Goal: Task Accomplishment & Management: Manage account settings

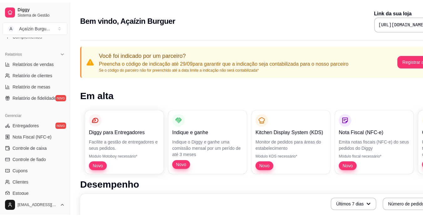
scroll to position [233, 0]
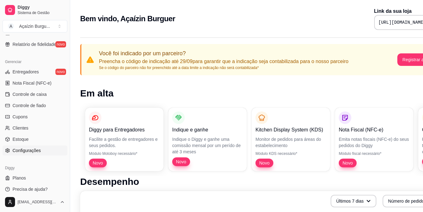
click at [30, 151] on span "Configurações" at bounding box center [27, 151] width 28 height 6
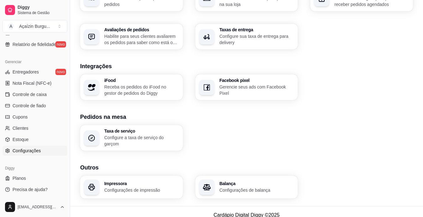
scroll to position [221, 0]
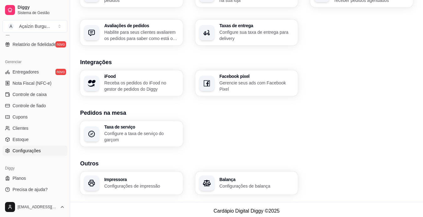
click at [232, 185] on p "Configurações de balança" at bounding box center [256, 186] width 75 height 6
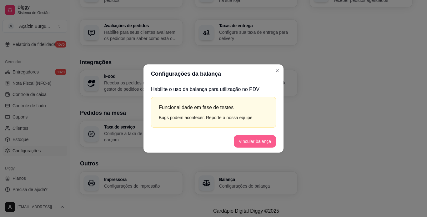
click at [246, 141] on button "Vincular balança" at bounding box center [255, 141] width 42 height 13
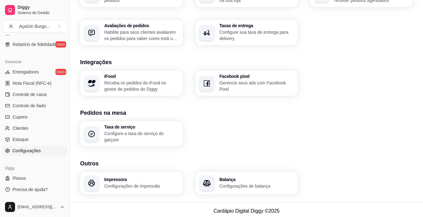
click at [248, 183] on p "Configurações de balança" at bounding box center [256, 186] width 75 height 6
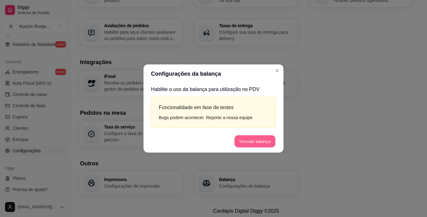
click at [248, 136] on button "Vincular balança" at bounding box center [255, 141] width 41 height 12
click at [258, 141] on button "Testar balança" at bounding box center [256, 141] width 37 height 12
click at [255, 141] on button "Testar balança" at bounding box center [257, 141] width 38 height 13
click at [255, 140] on button "Testar balança" at bounding box center [257, 141] width 38 height 13
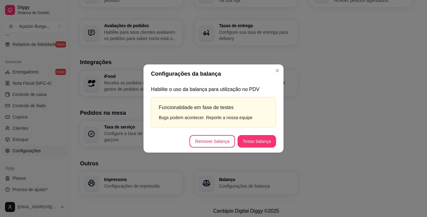
click at [164, 119] on div "Bugs podem acontecer. Reporte a nossa equipe" at bounding box center [214, 117] width 110 height 7
click at [256, 139] on button "Testar balança" at bounding box center [257, 141] width 38 height 13
click at [254, 141] on button "Testar balança" at bounding box center [256, 141] width 37 height 12
click at [261, 146] on button "Testar balança" at bounding box center [256, 141] width 37 height 12
click at [261, 146] on button "Testar balança" at bounding box center [257, 141] width 38 height 13
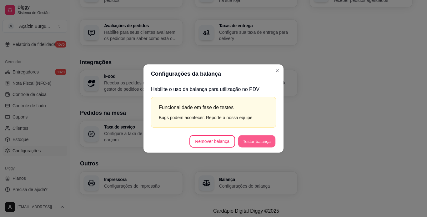
click at [261, 146] on button "Testar balança" at bounding box center [256, 141] width 37 height 12
click at [261, 146] on button "Testar balança" at bounding box center [257, 141] width 38 height 13
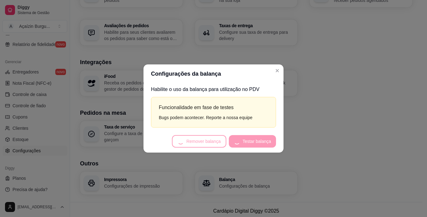
click at [261, 146] on button "Testar balança" at bounding box center [252, 141] width 47 height 13
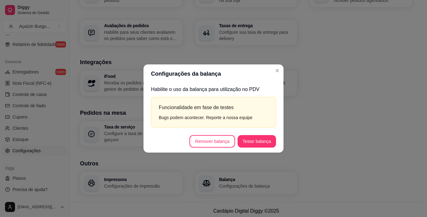
click at [261, 146] on button "Testar balança" at bounding box center [257, 141] width 38 height 13
click at [261, 139] on button "Testar balança" at bounding box center [256, 141] width 37 height 12
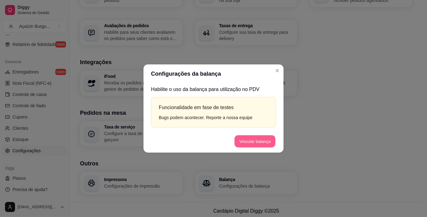
click at [255, 142] on button "Vincular balança" at bounding box center [255, 141] width 41 height 12
click at [255, 142] on button "Testar balança" at bounding box center [257, 141] width 38 height 13
click at [261, 137] on button "Testar balança" at bounding box center [256, 141] width 37 height 12
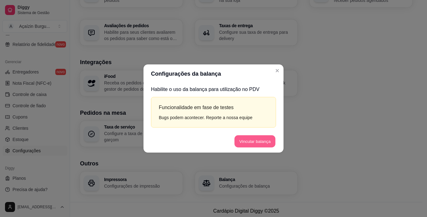
click at [248, 141] on button "Vincular balança" at bounding box center [255, 141] width 41 height 12
click at [250, 143] on button "Testar balança" at bounding box center [256, 141] width 37 height 12
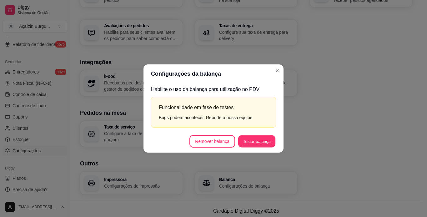
click at [250, 143] on button "Testar balança" at bounding box center [256, 141] width 37 height 12
click at [250, 143] on button "Testar balança" at bounding box center [257, 141] width 38 height 13
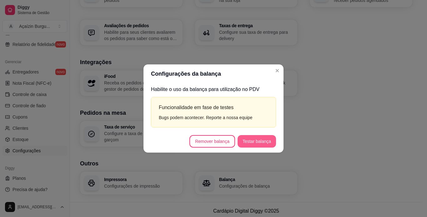
click at [250, 143] on button "Testar balança" at bounding box center [257, 141] width 38 height 13
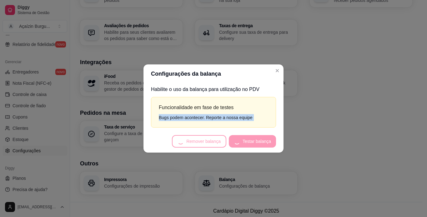
click at [250, 143] on footer "Remover balança Testar balança" at bounding box center [214, 141] width 140 height 23
click at [250, 143] on button "Testar balança" at bounding box center [252, 141] width 47 height 13
click at [250, 143] on footer "Remover balança Testar balança" at bounding box center [214, 141] width 140 height 23
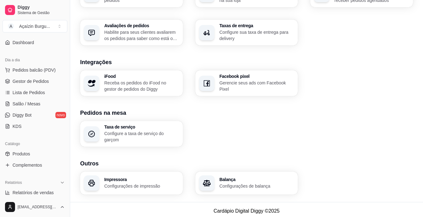
scroll to position [45, 0]
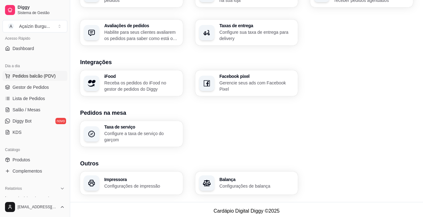
click at [33, 76] on span "Pedidos balcão (PDV)" at bounding box center [34, 76] width 43 height 6
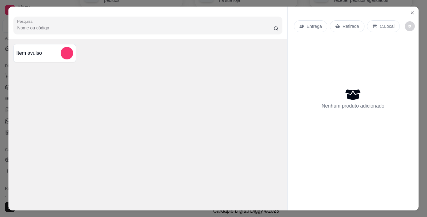
click at [343, 27] on p "Retirada" at bounding box center [351, 26] width 17 height 6
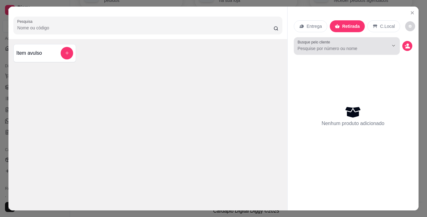
click at [368, 40] on div at bounding box center [347, 46] width 99 height 13
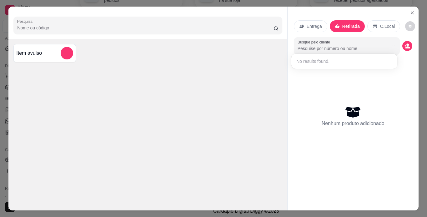
click at [363, 99] on div "Nenhum produto adicionado" at bounding box center [353, 116] width 119 height 123
click at [410, 10] on icon "Close" at bounding box center [412, 12] width 5 height 5
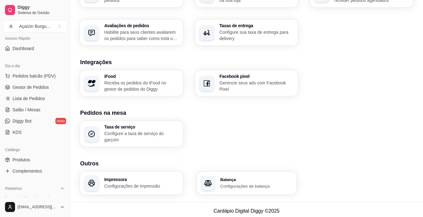
click at [217, 180] on div "Balança Configurações de balança" at bounding box center [247, 183] width 100 height 22
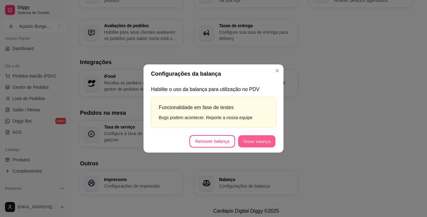
click at [272, 141] on button "Testar balança" at bounding box center [256, 141] width 37 height 12
click at [248, 141] on button "Vincular balança" at bounding box center [255, 141] width 41 height 12
click at [250, 144] on button "Testar balança" at bounding box center [256, 141] width 37 height 12
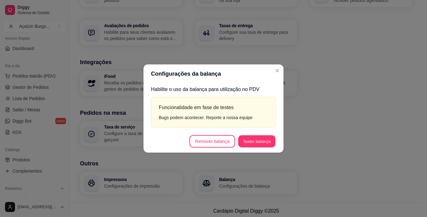
click at [250, 144] on button "Testar balança" at bounding box center [256, 141] width 37 height 12
click at [250, 144] on button "Testar balança" at bounding box center [257, 141] width 38 height 13
click at [250, 144] on button "Testar balança" at bounding box center [256, 141] width 37 height 12
click at [161, 66] on header "Configurações da balança" at bounding box center [214, 73] width 140 height 19
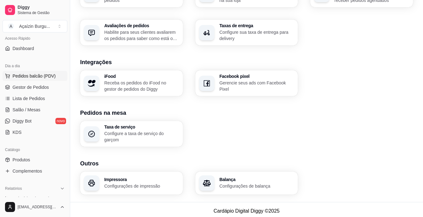
click at [44, 75] on span "Pedidos balcão (PDV)" at bounding box center [34, 76] width 43 height 6
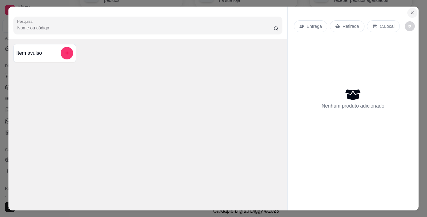
click at [411, 12] on icon "Close" at bounding box center [412, 13] width 3 height 3
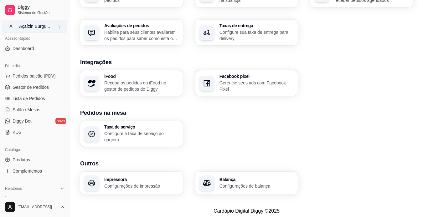
click at [42, 28] on div "Açaízin Burgu ..." at bounding box center [34, 26] width 31 height 6
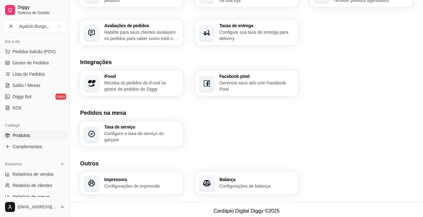
scroll to position [85, 0]
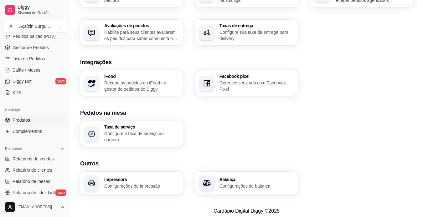
click at [26, 121] on span "Produtos" at bounding box center [22, 120] width 18 height 6
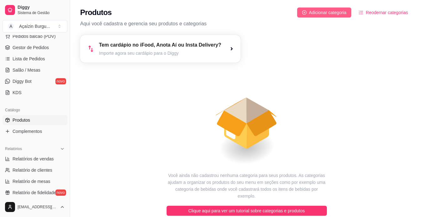
click at [337, 15] on span "Adicionar categoria" at bounding box center [328, 12] width 38 height 7
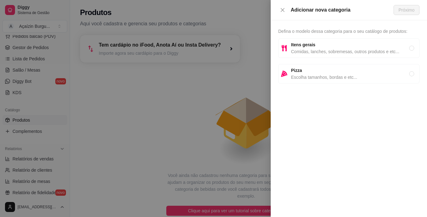
click at [340, 50] on span "Comidas, lanches, sobremesas, outros produtos e etc..." at bounding box center [350, 51] width 118 height 7
radio input "true"
click at [237, 102] on div at bounding box center [213, 108] width 427 height 217
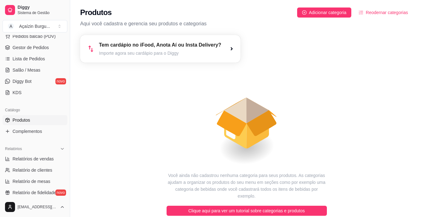
click at [181, 46] on article "Tem cardápio no iFood, Anota Aí ou Insta Delivery?" at bounding box center [160, 45] width 122 height 8
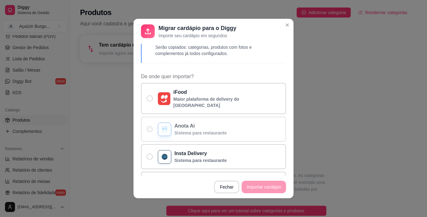
scroll to position [17, 0]
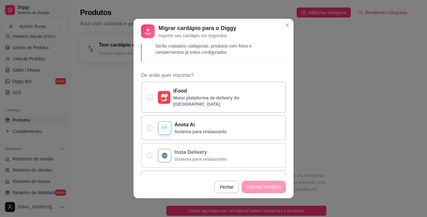
click at [199, 149] on p "Insta Delivery" at bounding box center [201, 153] width 52 height 8
click at [151, 157] on input "Insta Delivery Sistema para restaurante" at bounding box center [148, 159] width 4 height 4
radio input "true"
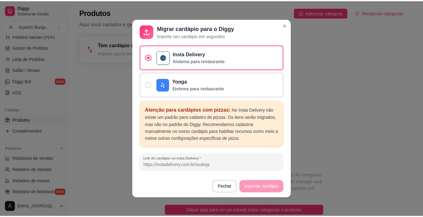
scroll to position [108, 0]
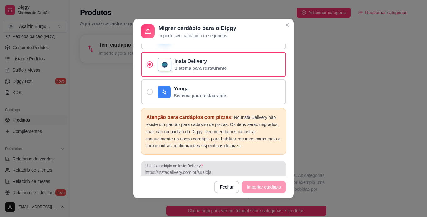
click at [202, 169] on input "Link do cardápio no Insta Delivery" at bounding box center [214, 172] width 138 height 6
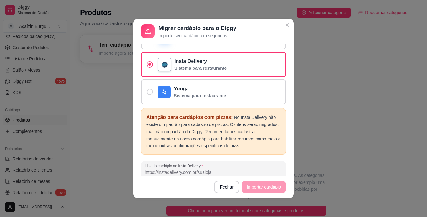
paste input "https://instadelivery.com.br/acaizinburguer"
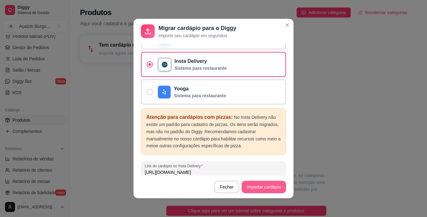
type input "https://instadelivery.com.br/acaizinburguer"
click at [269, 186] on button "Importar cardápio" at bounding box center [264, 187] width 44 height 13
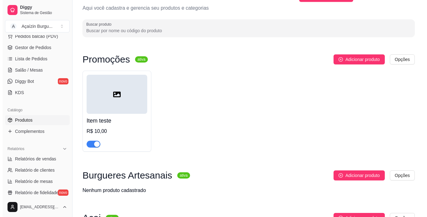
scroll to position [0, 0]
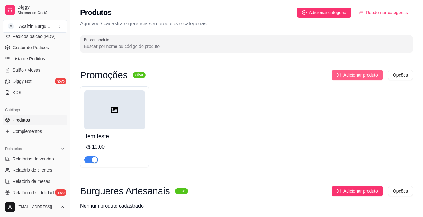
click at [359, 76] on span "Adicionar produto" at bounding box center [360, 75] width 34 height 7
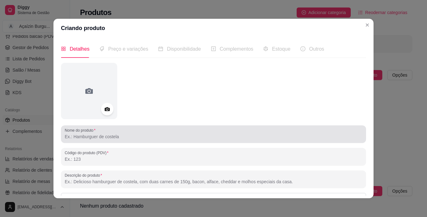
click at [113, 133] on div at bounding box center [214, 134] width 298 height 13
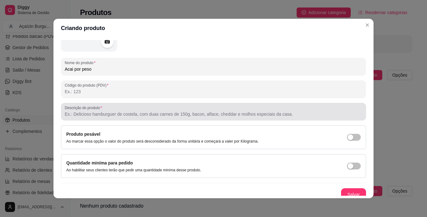
scroll to position [73, 0]
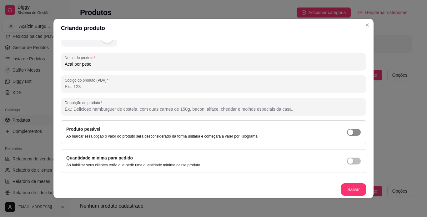
type input "Acai por peso"
click at [348, 134] on div "button" at bounding box center [351, 133] width 6 height 6
click at [349, 189] on button "Salvar" at bounding box center [353, 189] width 25 height 13
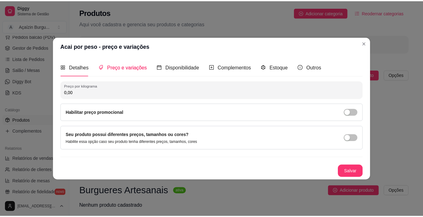
scroll to position [0, 0]
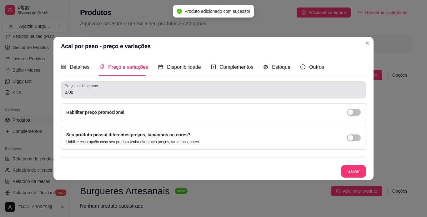
click at [118, 95] on input "0,00" at bounding box center [214, 92] width 298 height 6
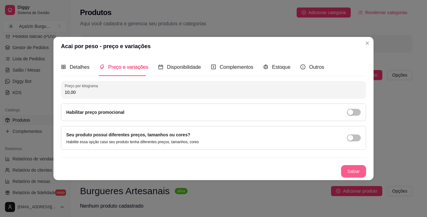
type input "10,00"
click at [353, 170] on button "Salvar" at bounding box center [353, 171] width 25 height 13
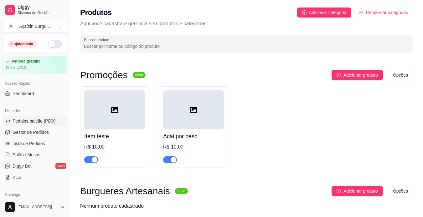
click at [31, 117] on button "Pedidos balcão (PDV)" at bounding box center [35, 121] width 65 height 10
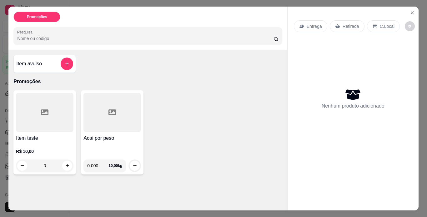
click at [89, 164] on input "0.000" at bounding box center [97, 166] width 21 height 13
click at [130, 140] on div "Acai por peso" at bounding box center [113, 145] width 58 height 20
click at [89, 162] on input "0.000" at bounding box center [97, 166] width 21 height 13
click at [185, 159] on div "Item teste R$ 10,00 0 Acai por peso 0.000 10,00 kg" at bounding box center [147, 132] width 269 height 84
click at [90, 161] on input "0.000" at bounding box center [97, 166] width 21 height 13
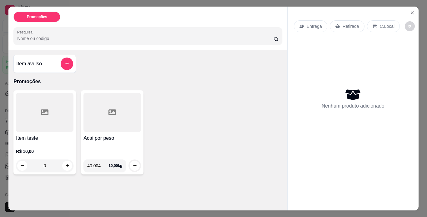
click at [166, 192] on div "Promoções Pesquisa Item avulso Promoções Item teste R$ 10,00 0 Acai por peso 40…" at bounding box center [147, 109] width 279 height 204
click at [87, 164] on input "40.004" at bounding box center [97, 166] width 21 height 13
click at [90, 165] on input "40.004" at bounding box center [97, 166] width 21 height 13
type input "0.000"
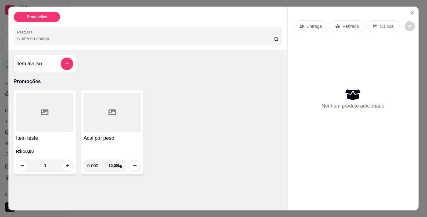
click at [108, 186] on div "Promoções Pesquisa Item avulso Promoções Item teste R$ 10,00 0 Acai por peso 0.…" at bounding box center [147, 109] width 279 height 204
drag, startPoint x: 89, startPoint y: 164, endPoint x: 108, endPoint y: 181, distance: 25.5
click at [89, 164] on input "0.000" at bounding box center [97, 166] width 21 height 13
click at [410, 8] on button "Close" at bounding box center [413, 13] width 10 height 10
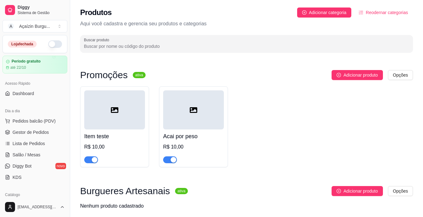
click at [188, 119] on div at bounding box center [193, 109] width 61 height 39
click at [35, 118] on span "Pedidos balcão (PDV)" at bounding box center [34, 121] width 43 height 6
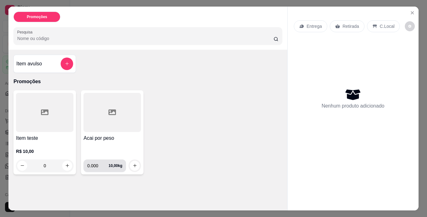
click at [90, 161] on input "0.000" at bounding box center [97, 166] width 21 height 13
click at [220, 151] on div "Item teste R$ 10,00 0 Acai por peso 0.000 10,00 kg" at bounding box center [147, 132] width 269 height 84
click at [89, 162] on input "0.000" at bounding box center [97, 166] width 21 height 13
click at [410, 10] on icon "Close" at bounding box center [412, 12] width 5 height 5
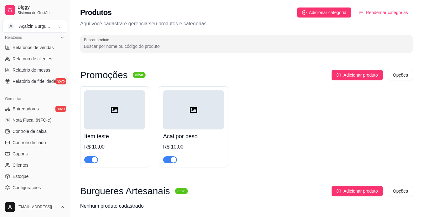
scroll to position [233, 0]
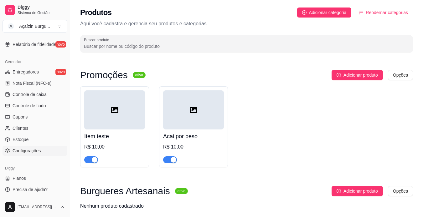
click at [36, 152] on span "Configurações" at bounding box center [27, 151] width 28 height 6
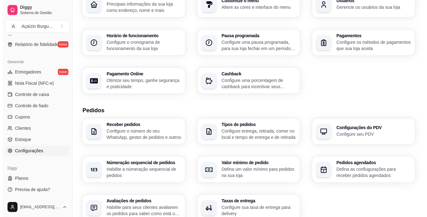
scroll to position [221, 0]
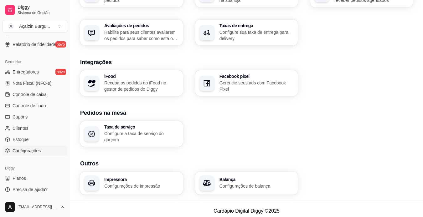
click at [242, 177] on h3 "Balança" at bounding box center [256, 179] width 75 height 4
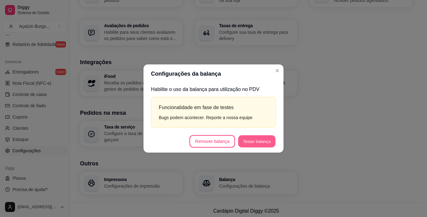
click at [258, 142] on button "Testar balança" at bounding box center [256, 141] width 37 height 12
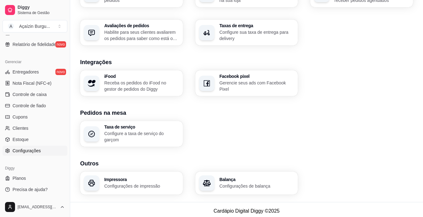
click at [300, 159] on h3 "Outros" at bounding box center [246, 163] width 333 height 9
click at [261, 177] on h3 "Balança" at bounding box center [256, 179] width 75 height 4
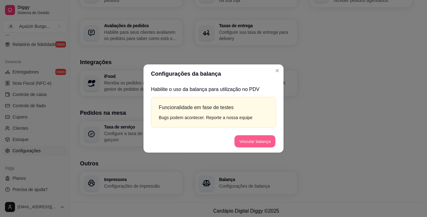
click at [257, 141] on button "Vincular balança" at bounding box center [255, 141] width 41 height 12
click at [263, 141] on button "Testar balança" at bounding box center [257, 141] width 38 height 13
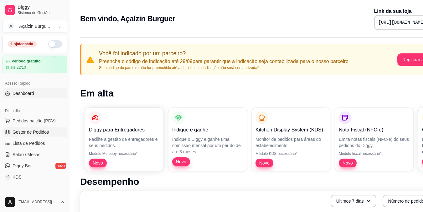
click at [39, 132] on span "Gestor de Pedidos" at bounding box center [31, 132] width 36 height 6
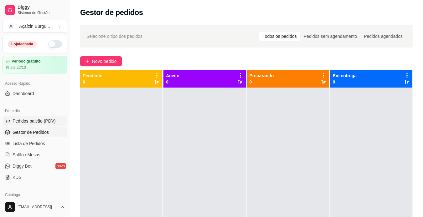
click at [43, 122] on span "Pedidos balcão (PDV)" at bounding box center [34, 121] width 43 height 6
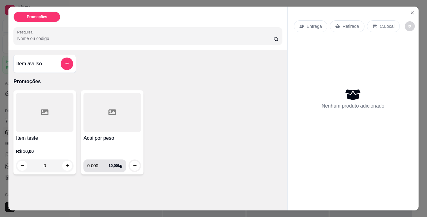
click at [93, 161] on input "0.000" at bounding box center [97, 166] width 21 height 13
click at [410, 10] on icon "Close" at bounding box center [412, 12] width 5 height 5
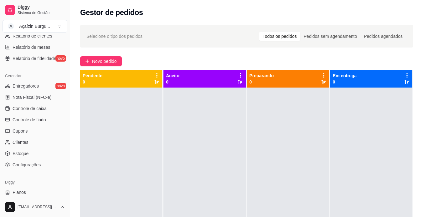
scroll to position [233, 0]
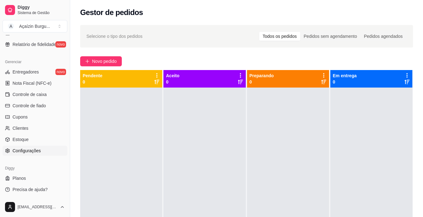
click at [32, 151] on span "Configurações" at bounding box center [27, 151] width 28 height 6
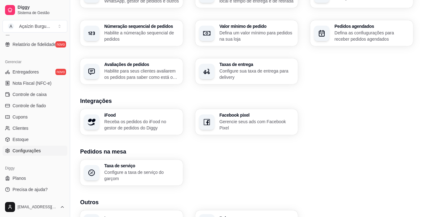
scroll to position [221, 0]
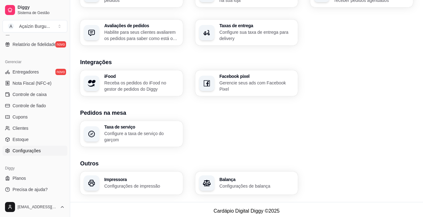
click at [253, 178] on h3 "Balança" at bounding box center [256, 179] width 75 height 4
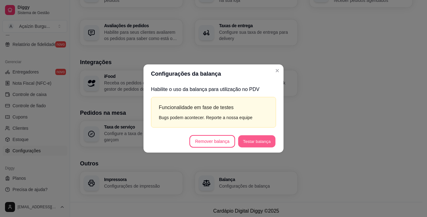
click at [258, 141] on button "Testar balança" at bounding box center [256, 141] width 37 height 12
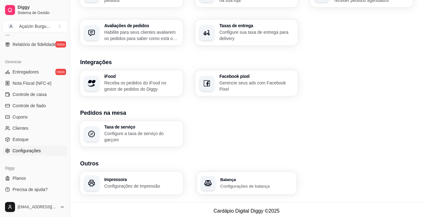
click at [221, 177] on h3 "Balança" at bounding box center [256, 179] width 73 height 4
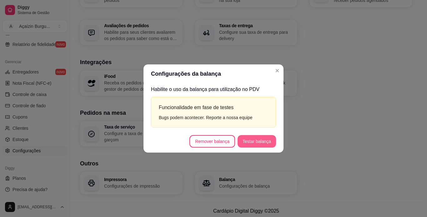
click at [258, 140] on button "Testar balança" at bounding box center [257, 141] width 38 height 13
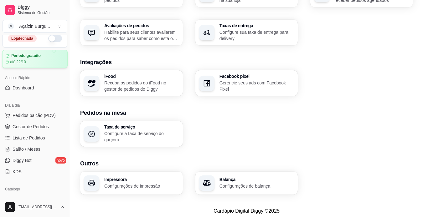
scroll to position [0, 0]
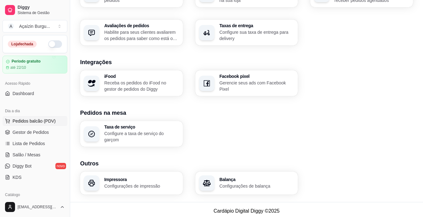
click at [35, 120] on span "Pedidos balcão (PDV)" at bounding box center [34, 121] width 43 height 6
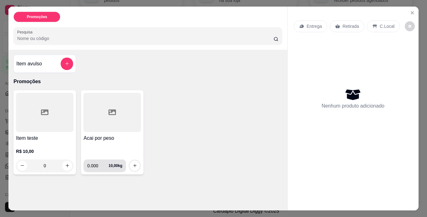
click at [92, 162] on input "0.000" at bounding box center [97, 166] width 21 height 13
click at [133, 163] on icon "increase-product-quantity" at bounding box center [135, 165] width 5 height 5
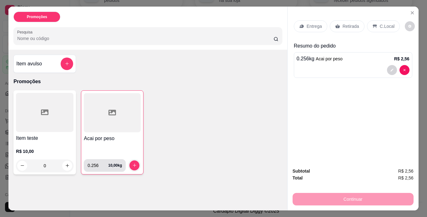
click at [92, 160] on input "0.256" at bounding box center [98, 165] width 21 height 13
click at [91, 165] on input "0.256" at bounding box center [98, 165] width 21 height 13
click at [88, 163] on input "0.000" at bounding box center [98, 165] width 21 height 13
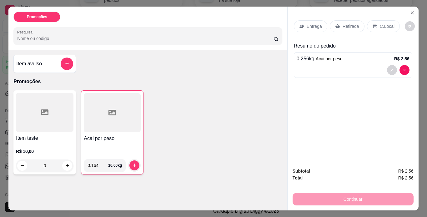
click at [173, 190] on div "Promoções Pesquisa Item avulso Promoções Item teste R$ 10,00 0 Acai por peso 0.…" at bounding box center [147, 109] width 279 height 204
click at [91, 160] on input "0.164" at bounding box center [98, 165] width 21 height 13
click at [134, 163] on icon "increase-product-quantity" at bounding box center [134, 165] width 5 height 5
click at [172, 135] on div "Item teste R$ 10,00 0 Acai por peso 0.164 10,00 kg" at bounding box center [147, 132] width 269 height 84
click at [133, 164] on icon "increase-product-quantity" at bounding box center [134, 165] width 3 height 3
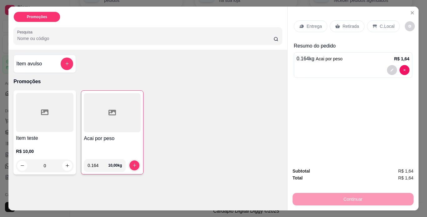
click at [212, 134] on div "Item teste R$ 10,00 0 Acai por peso 0.164 10,00 kg" at bounding box center [147, 132] width 269 height 84
click at [219, 154] on div "Item teste R$ 10,00 0 Acai por peso 0.164 10,00 kg" at bounding box center [147, 132] width 269 height 84
click at [122, 115] on div at bounding box center [112, 112] width 57 height 39
type input "0.002"
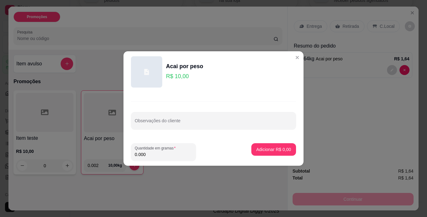
click at [157, 154] on input "0.000" at bounding box center [164, 154] width 58 height 6
type input "0.002"
click at [265, 149] on p "Adicionar R$ 0,02" at bounding box center [274, 149] width 34 height 6
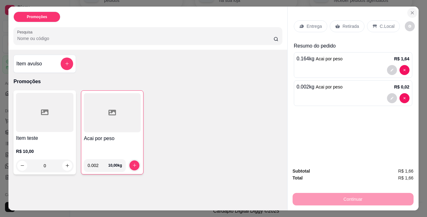
click at [410, 10] on icon "Close" at bounding box center [412, 12] width 5 height 5
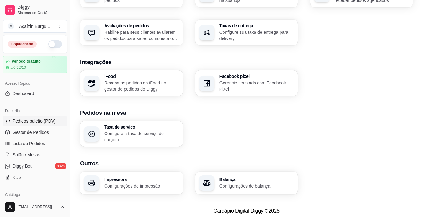
click at [44, 120] on span "Pedidos balcão (PDV)" at bounding box center [34, 121] width 43 height 6
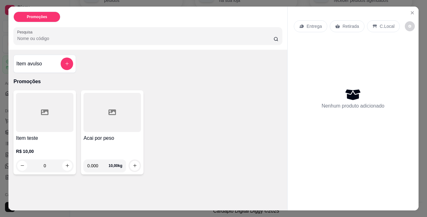
click at [343, 27] on p "Retirada" at bounding box center [351, 26] width 17 height 6
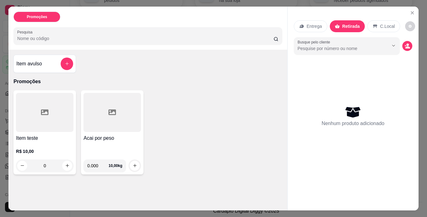
click at [259, 94] on div "Item teste R$ 10,00 0 Acai por peso 0.000 10,00 kg" at bounding box center [147, 132] width 269 height 84
click at [114, 118] on div at bounding box center [113, 112] width 58 height 39
click at [50, 63] on div "Item avulso" at bounding box center [44, 64] width 57 height 13
click at [97, 166] on input "0.000" at bounding box center [97, 166] width 21 height 13
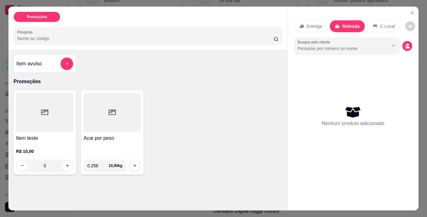
click at [209, 191] on div "Promoções Pesquisa Item avulso Promoções Item teste R$ 10,00 0 Acai por peso 0.…" at bounding box center [147, 109] width 279 height 204
click at [98, 146] on div "Acai por peso" at bounding box center [113, 145] width 58 height 20
click at [91, 165] on input "0.256" at bounding box center [97, 166] width 21 height 13
click at [93, 165] on input "0.256" at bounding box center [97, 166] width 21 height 13
click at [95, 165] on input "0.256" at bounding box center [97, 166] width 21 height 13
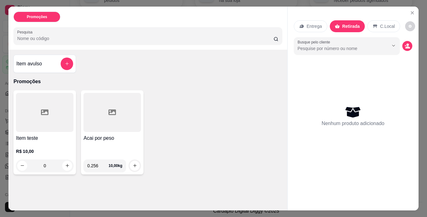
click at [133, 180] on div "Promoções Pesquisa Item avulso Promoções Item teste R$ 10,00 0 Acai por peso 0.…" at bounding box center [147, 109] width 279 height 204
click at [133, 164] on icon "increase-product-quantity" at bounding box center [135, 166] width 5 height 5
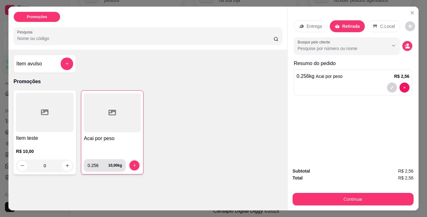
click at [111, 166] on div "0.256 10,00 kg" at bounding box center [105, 165] width 34 height 13
click at [119, 164] on div "0.256 10,00 kg" at bounding box center [105, 165] width 34 height 13
click at [102, 161] on input "1.256" at bounding box center [98, 165] width 21 height 13
click at [102, 164] on input "0.744" at bounding box center [98, 165] width 21 height 13
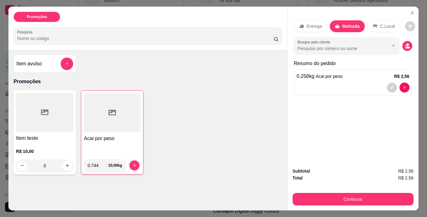
type input "0.256"
click at [184, 158] on div "Item teste R$ 10,00 0 Acai por peso 0.256 10,00 kg" at bounding box center [147, 132] width 269 height 84
click at [391, 43] on icon "Show suggestions" at bounding box center [393, 45] width 5 height 5
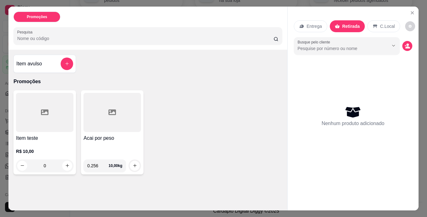
click at [41, 149] on p "R$ 10,00" at bounding box center [45, 151] width 58 height 6
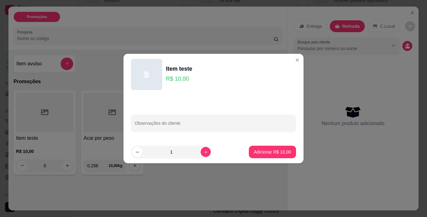
click at [190, 83] on p "R$ 10,00" at bounding box center [179, 78] width 26 height 9
click at [187, 78] on p "R$ 10,00" at bounding box center [179, 78] width 26 height 9
click at [204, 152] on icon "increase-product-quantity" at bounding box center [206, 152] width 5 height 5
click at [134, 151] on div "2" at bounding box center [171, 152] width 79 height 13
click at [134, 151] on button "decrease-product-quantity" at bounding box center [137, 152] width 10 height 10
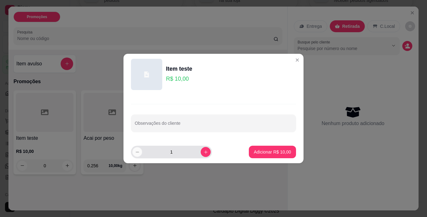
click at [134, 151] on button "decrease-product-quantity" at bounding box center [137, 152] width 10 height 10
type input "0"
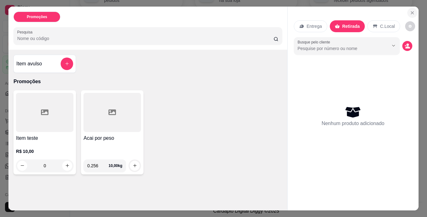
click at [411, 12] on icon "Close" at bounding box center [412, 13] width 3 height 3
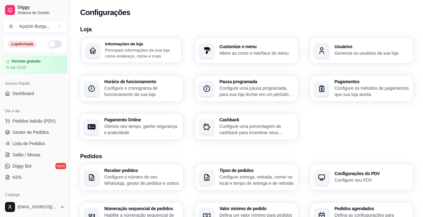
click at [133, 52] on p "Principais informações da sua loja como endereço, nome e mais" at bounding box center [141, 53] width 72 height 12
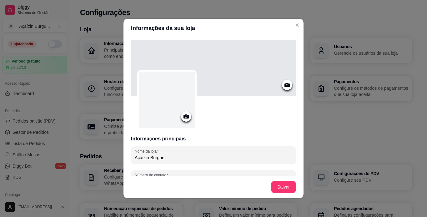
click at [184, 115] on icon at bounding box center [186, 117] width 5 height 4
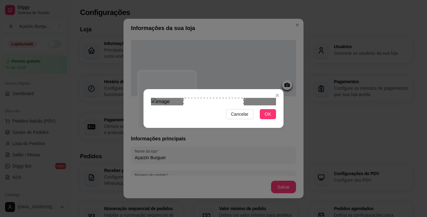
click at [254, 122] on div "Cancelar OK" at bounding box center [214, 108] width 140 height 26
click at [226, 110] on div "Use the arrow keys to move the crop selection area" at bounding box center [215, 128] width 61 height 61
click at [270, 118] on span "OK" at bounding box center [268, 114] width 6 height 7
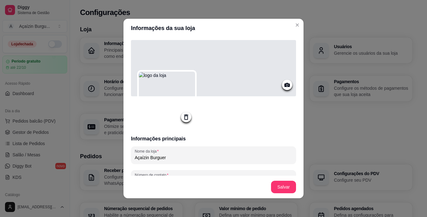
click at [287, 85] on circle at bounding box center [288, 85] width 2 height 2
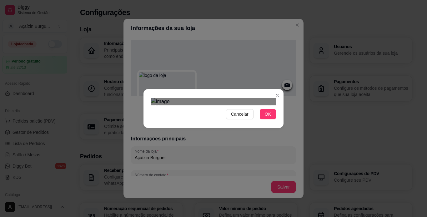
click at [173, 108] on div "Use the arrow keys to move the crop selection area" at bounding box center [213, 125] width 113 height 38
click at [148, 61] on div "Cancelar OK" at bounding box center [213, 108] width 427 height 217
click at [283, 64] on div "Cancelar OK" at bounding box center [213, 108] width 427 height 217
click at [246, 103] on div "Use the arrow keys to move the crop selection area" at bounding box center [213, 124] width 125 height 42
click at [266, 118] on span "OK" at bounding box center [268, 114] width 6 height 7
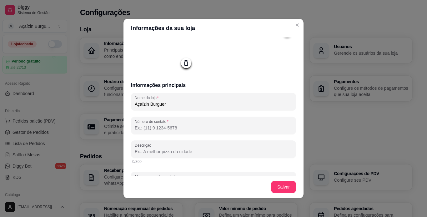
scroll to position [73, 0]
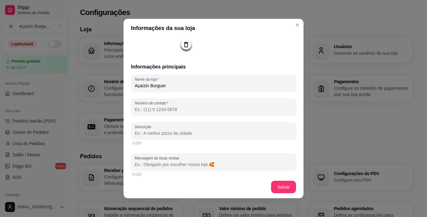
click at [201, 113] on input "Número de contato" at bounding box center [214, 109] width 158 height 6
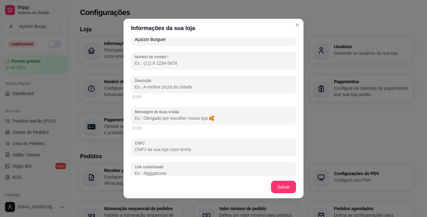
scroll to position [121, 0]
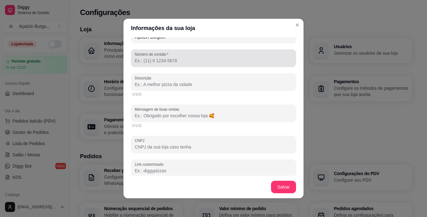
click at [249, 58] on div at bounding box center [214, 58] width 158 height 13
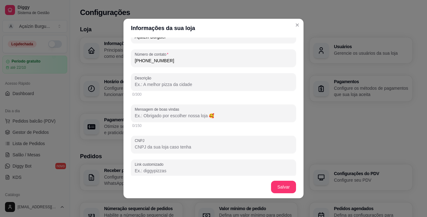
click at [148, 62] on input "[PHONE_NUMBER]" at bounding box center [214, 61] width 158 height 6
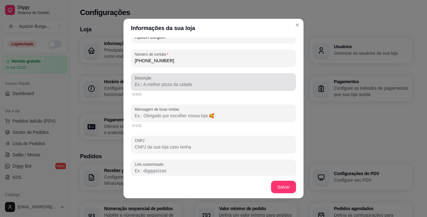
type input "[PHONE_NUMBER]"
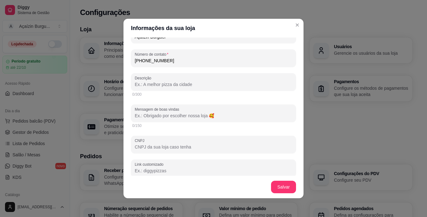
click at [186, 84] on input "Descrição" at bounding box center [214, 84] width 158 height 6
type input "7"
click at [186, 84] on input "Descrição" at bounding box center [214, 84] width 158 height 6
click at [242, 118] on input "Mensagem de boas vindas" at bounding box center [214, 116] width 158 height 6
type input "q"
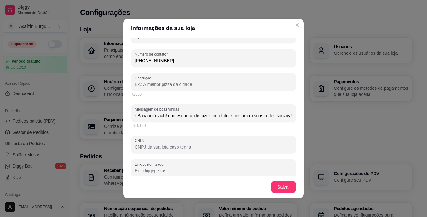
scroll to position [0, 140]
click at [153, 116] on input "Que alegria ter você aqui. Faça seu pedido e se delicie com o melhor de Banabui…" at bounding box center [214, 116] width 158 height 6
click at [170, 119] on input "Que alegria ter você aqui. Faça seu pedido e se delicie com o melhor de Banabui…" at bounding box center [214, 116] width 158 height 6
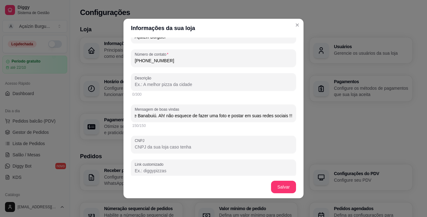
drag, startPoint x: 142, startPoint y: 118, endPoint x: 297, endPoint y: 115, distance: 154.9
click at [297, 115] on div "Informações principais Nome da loja Açaízin Burguer Número de contato [PHONE_NU…" at bounding box center [214, 107] width 180 height 138
click at [235, 119] on input "Que alegria ter você aqui. Faça seu pedido e se delicie com o melhor de Banabui…" at bounding box center [214, 116] width 158 height 6
click at [224, 118] on input "Que alegria ter você aqui. Faça seu pedido e se delicie com o melhor de Banabui…" at bounding box center [214, 116] width 158 height 6
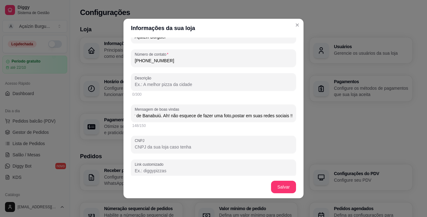
click at [216, 117] on input "Que alegria ter você aqui. Faça seu pedido e se delicie com o melhor de Banabui…" at bounding box center [214, 116] width 158 height 6
click at [232, 118] on input "Que alegria ter você aqui. Faça seu pedido e se delicie com o melhor de Banabui…" at bounding box center [214, 116] width 158 height 6
click at [239, 118] on input "Que alegria ter você aqui. Faça seu pedido e se delicie com o melhor de Banabui…" at bounding box center [214, 116] width 158 height 6
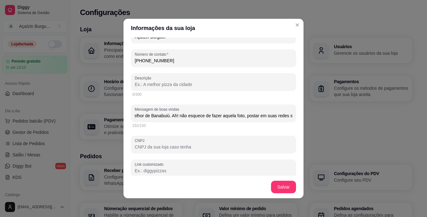
click at [265, 119] on input "Que alegria ter você aqui. Faça seu pedido e se delicie com o melhor de Banabui…" at bounding box center [214, 116] width 158 height 6
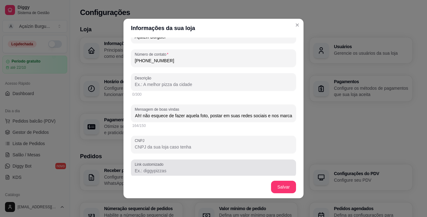
type input "Que alegria ter você aqui. Faça seu pedido e se delicie com o melhor de Banabui…"
click at [262, 164] on div at bounding box center [214, 168] width 158 height 13
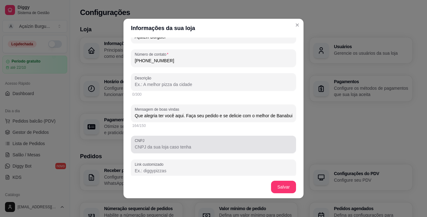
click at [233, 152] on div "CNPJ" at bounding box center [213, 145] width 165 height 18
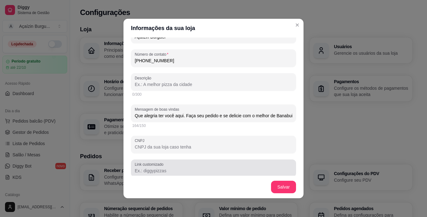
click at [219, 165] on div at bounding box center [214, 168] width 158 height 13
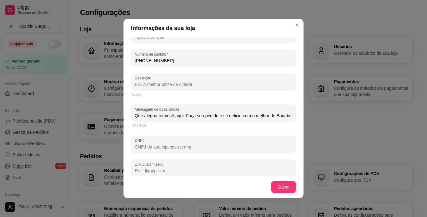
click at [204, 88] on input "Descrição" at bounding box center [214, 84] width 158 height 6
type input "o"
type input "S"
type input "C"
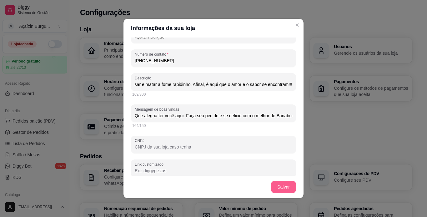
type input "Chegou no lugar certo! Aqui no atendimento online do Açaízin Burguer você pode …"
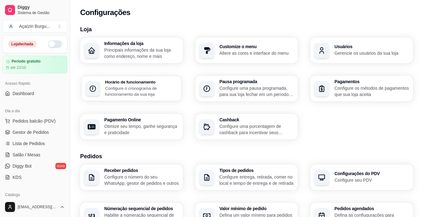
click at [142, 91] on p "Configure o cronograma de funcionamento da sua loja" at bounding box center [141, 91] width 72 height 12
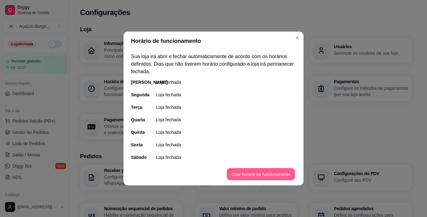
click at [243, 174] on button "Criar horário de funcionamento" at bounding box center [261, 174] width 68 height 12
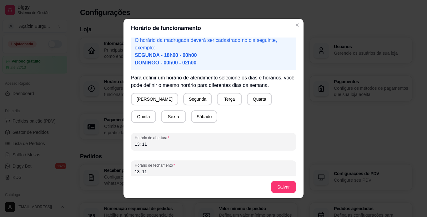
scroll to position [42, 0]
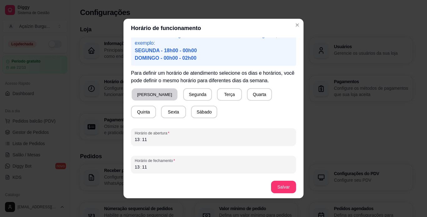
click at [149, 98] on button "[PERSON_NAME]" at bounding box center [155, 95] width 46 height 12
click at [149, 98] on button "[PERSON_NAME]" at bounding box center [154, 95] width 45 height 12
click at [149, 98] on button "[PERSON_NAME]" at bounding box center [154, 94] width 47 height 13
click at [183, 92] on button "Segunda" at bounding box center [197, 95] width 28 height 12
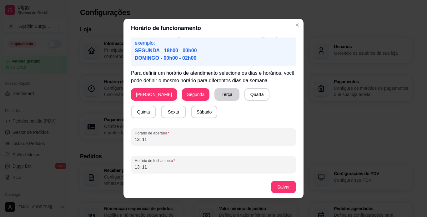
drag, startPoint x: 220, startPoint y: 89, endPoint x: 201, endPoint y: 97, distance: 20.3
click at [201, 97] on div "Domingo Segunda Terça Quarta Quinta Sexta Sábado" at bounding box center [213, 103] width 165 height 30
click at [215, 97] on button "Terça" at bounding box center [227, 95] width 24 height 12
click at [245, 95] on button "Quarta" at bounding box center [257, 95] width 24 height 12
click at [156, 106] on button "Quinta" at bounding box center [143, 112] width 24 height 12
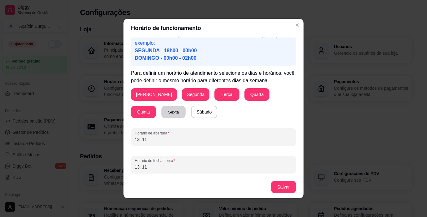
click at [161, 111] on button "Sexta" at bounding box center [173, 112] width 24 height 12
click at [191, 108] on button "Sábado" at bounding box center [204, 112] width 26 height 12
click at [144, 144] on div "Horário de abertura 13 : 11" at bounding box center [213, 137] width 165 height 18
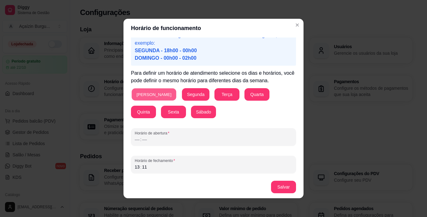
click at [138, 96] on button "[PERSON_NAME]" at bounding box center [154, 95] width 45 height 12
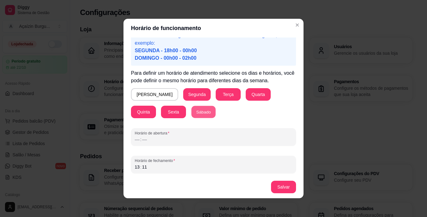
click at [191, 115] on button "Sábado" at bounding box center [203, 112] width 24 height 12
click at [135, 140] on div "––" at bounding box center [137, 139] width 6 height 6
click at [136, 140] on div "12" at bounding box center [137, 139] width 6 height 6
click at [136, 141] on div "06" at bounding box center [137, 139] width 6 height 6
click at [134, 167] on div "13" at bounding box center [137, 167] width 6 height 6
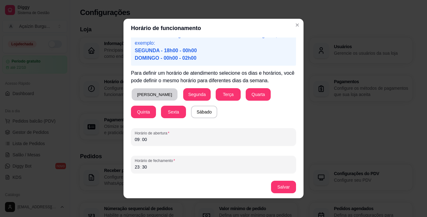
click at [148, 97] on button "[PERSON_NAME]" at bounding box center [155, 95] width 46 height 12
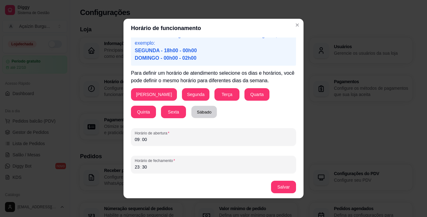
click at [191, 111] on button "Sábado" at bounding box center [204, 112] width 26 height 12
click at [273, 189] on button "Salvar" at bounding box center [284, 187] width 24 height 12
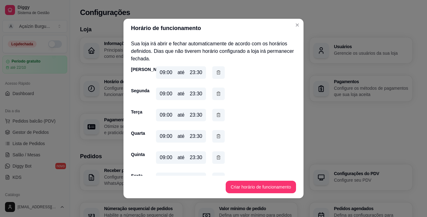
click at [168, 72] on div "09:00" at bounding box center [166, 73] width 13 height 8
drag, startPoint x: 158, startPoint y: 73, endPoint x: 171, endPoint y: 74, distance: 12.6
click at [171, 74] on div "09:00 até 23:30" at bounding box center [181, 72] width 50 height 13
click at [249, 97] on div "Segunda 09:00 até 23:30" at bounding box center [213, 95] width 165 height 15
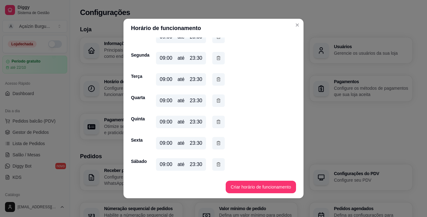
scroll to position [0, 0]
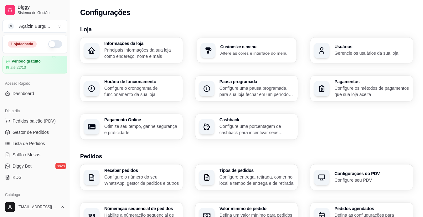
click at [232, 47] on h3 "Customize o menu" at bounding box center [256, 47] width 73 height 4
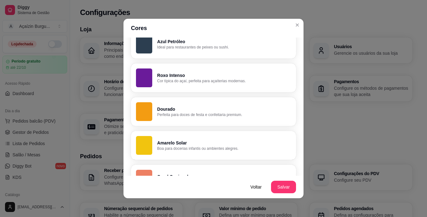
scroll to position [337, 0]
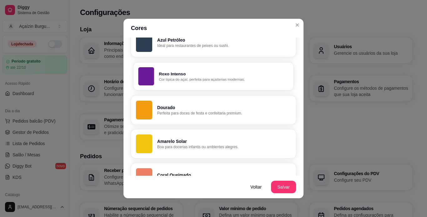
click at [185, 75] on p "Roxo Intenso" at bounding box center [224, 74] width 130 height 6
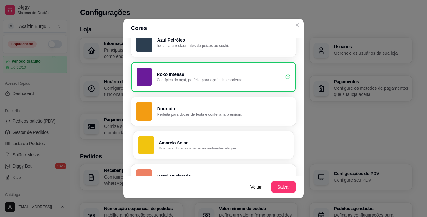
click at [196, 141] on p "Amarelo Solar" at bounding box center [224, 143] width 130 height 6
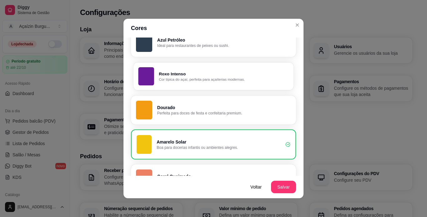
click at [231, 80] on p "Cor típica do açaí, perfeita para açaíterias modernas." at bounding box center [224, 79] width 130 height 5
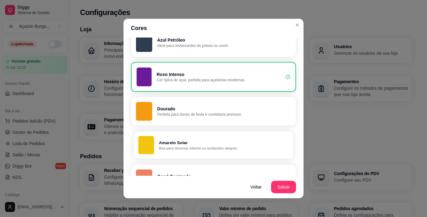
click at [230, 143] on p "Amarelo Solar" at bounding box center [224, 143] width 130 height 6
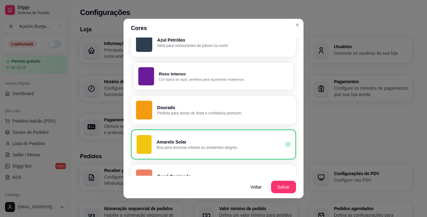
click at [255, 82] on button "Roxo Intenso Cor típica do açaí, perfeita para açaíterias modernas." at bounding box center [214, 76] width 160 height 28
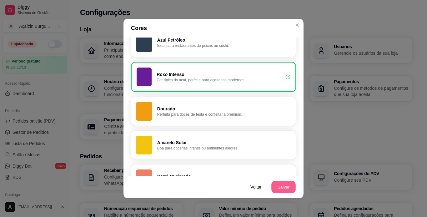
click at [274, 186] on button "Salvar" at bounding box center [284, 187] width 24 height 12
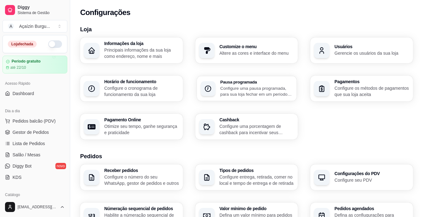
click at [258, 97] on p "Configure uma pausa programada, para sua loja fechar em um período específico" at bounding box center [256, 91] width 73 height 12
click at [362, 98] on div "Pagamentos Configure os métodos de pagamentos que sua loja aceita" at bounding box center [361, 89] width 103 height 26
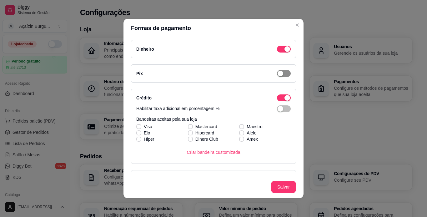
click at [278, 75] on div "button" at bounding box center [281, 74] width 6 height 6
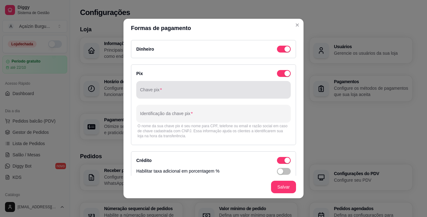
click at [240, 93] on input "Chave pix" at bounding box center [213, 92] width 147 height 6
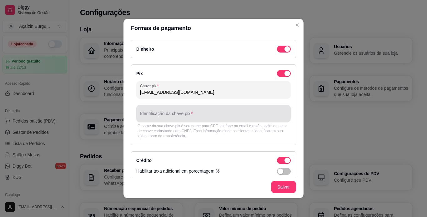
type input "[EMAIL_ADDRESS][DOMAIN_NAME]"
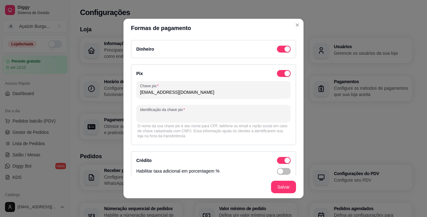
click at [215, 114] on input "Identificação da chave pix" at bounding box center [213, 116] width 147 height 6
type input "b"
type input "[PERSON_NAME]"
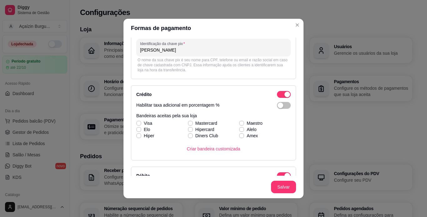
scroll to position [68, 0]
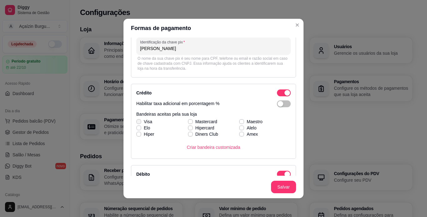
click at [137, 121] on icon at bounding box center [139, 121] width 4 height 3
click at [137, 123] on input "Visa" at bounding box center [138, 125] width 4 height 4
checkbox input "true"
click at [137, 127] on icon at bounding box center [138, 128] width 3 height 3
click at [137, 129] on input "Elo" at bounding box center [138, 131] width 4 height 4
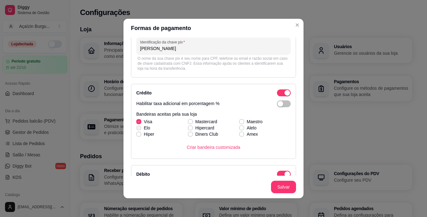
checkbox input "true"
click at [137, 132] on span at bounding box center [138, 134] width 5 height 5
click at [137, 135] on input "Hiper" at bounding box center [138, 137] width 4 height 4
checkbox input "true"
click at [187, 123] on label "Hipercard" at bounding box center [202, 127] width 32 height 11
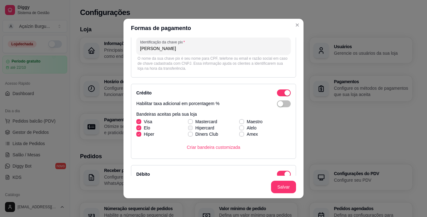
click at [188, 129] on input "Hipercard" at bounding box center [190, 131] width 4 height 4
checkbox input "true"
click at [189, 122] on icon at bounding box center [190, 121] width 3 height 3
click at [188, 123] on input "Mastercard" at bounding box center [190, 125] width 4 height 4
checkbox input "true"
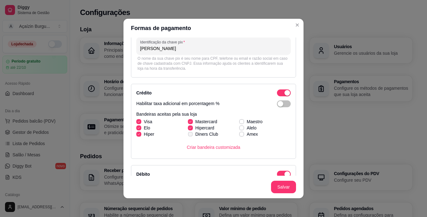
click at [189, 134] on icon at bounding box center [190, 134] width 3 height 3
click at [188, 135] on input "Diners Club" at bounding box center [190, 137] width 4 height 4
checkbox input "true"
click at [240, 120] on icon at bounding box center [241, 121] width 3 height 3
click at [239, 123] on input "Maestro" at bounding box center [241, 125] width 4 height 4
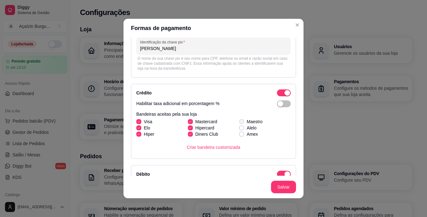
checkbox input "true"
click at [237, 130] on label "Amex" at bounding box center [249, 134] width 24 height 11
click at [239, 135] on input "Amex" at bounding box center [241, 137] width 4 height 4
click at [240, 134] on icon at bounding box center [241, 134] width 3 height 3
click at [239, 135] on input "Amex" at bounding box center [241, 137] width 4 height 4
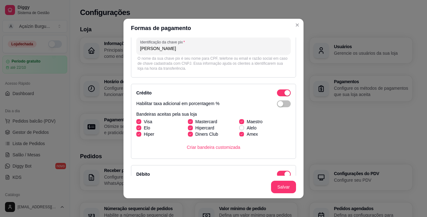
checkbox input "false"
click at [240, 127] on icon at bounding box center [241, 128] width 3 height 3
click at [239, 129] on input "Alelo" at bounding box center [241, 131] width 4 height 4
checkbox input "true"
click at [240, 133] on icon at bounding box center [241, 134] width 3 height 3
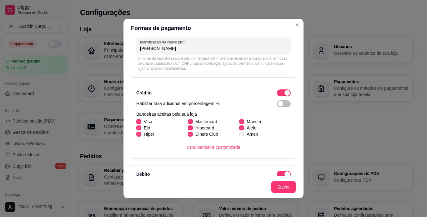
click at [239, 135] on input "Amex" at bounding box center [241, 137] width 4 height 4
checkbox input "true"
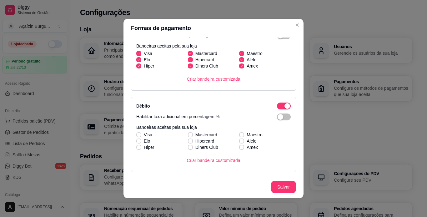
scroll to position [136, 0]
click at [137, 133] on icon at bounding box center [138, 134] width 3 height 3
click at [137, 135] on input "Visa" at bounding box center [138, 137] width 4 height 4
checkbox input "true"
click at [137, 141] on div "Visa Mastercard Maestro [PERSON_NAME] Alelo Hiper Diners Club Amex" at bounding box center [213, 140] width 155 height 19
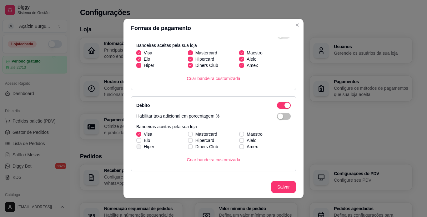
click at [137, 145] on span at bounding box center [138, 146] width 5 height 5
click at [137, 148] on input "Hiper" at bounding box center [138, 150] width 4 height 4
checkbox input "true"
click at [137, 141] on div "Visa Mastercard Maestro [PERSON_NAME] Alelo Hiper Diners Club Amex" at bounding box center [213, 140] width 155 height 19
click at [138, 137] on label "Elo" at bounding box center [143, 140] width 19 height 11
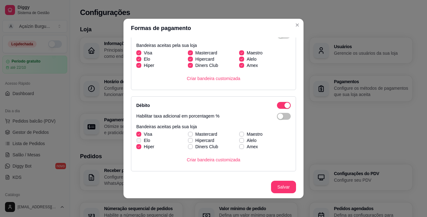
click at [138, 142] on input "Elo" at bounding box center [138, 144] width 4 height 4
checkbox input "true"
click at [186, 135] on label "Hipercard" at bounding box center [202, 140] width 32 height 11
click at [188, 142] on input "Hipercard" at bounding box center [190, 144] width 4 height 4
checkbox input "true"
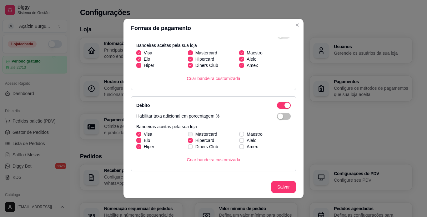
click at [186, 131] on label "Mastercard" at bounding box center [203, 134] width 34 height 11
click at [188, 135] on input "Mastercard" at bounding box center [190, 137] width 4 height 4
checkbox input "true"
click at [188, 145] on span at bounding box center [190, 146] width 5 height 5
click at [188, 148] on input "Diners Club" at bounding box center [190, 150] width 4 height 4
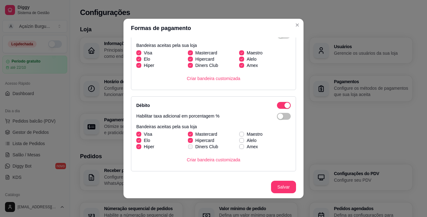
checkbox input "true"
click at [240, 132] on span at bounding box center [242, 134] width 5 height 5
click at [239, 135] on input "Maestro" at bounding box center [241, 137] width 4 height 4
checkbox input "true"
click at [240, 138] on span at bounding box center [242, 140] width 5 height 5
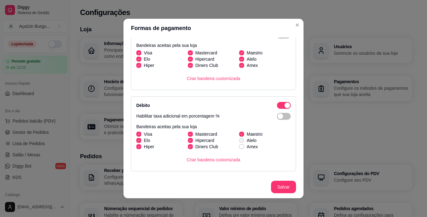
click at [239, 142] on input "Alelo" at bounding box center [241, 144] width 4 height 4
checkbox input "true"
click at [240, 147] on icon at bounding box center [241, 146] width 3 height 3
click at [239, 148] on input "Amex" at bounding box center [241, 150] width 4 height 4
checkbox input "true"
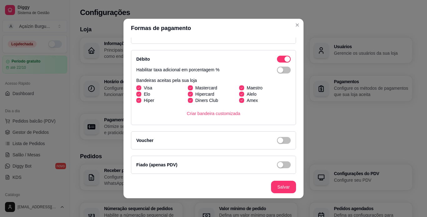
scroll to position [183, 0]
click at [278, 165] on div "button" at bounding box center [281, 164] width 6 height 6
click at [278, 141] on div "button" at bounding box center [281, 140] width 6 height 6
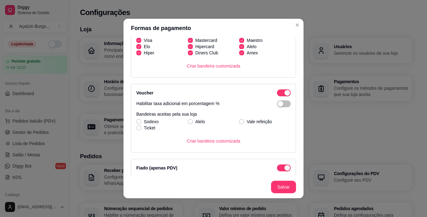
scroll to position [232, 0]
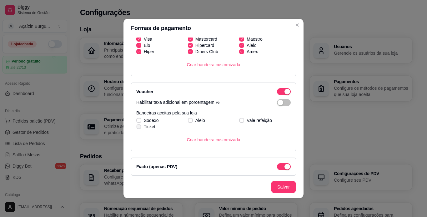
click at [136, 122] on label "Ticket" at bounding box center [146, 126] width 24 height 11
click at [136, 128] on input "Ticket" at bounding box center [138, 130] width 4 height 4
checkbox input "true"
click at [134, 118] on label "Sodexo" at bounding box center [147, 120] width 27 height 11
click at [136, 122] on input "Sodexo" at bounding box center [138, 124] width 4 height 4
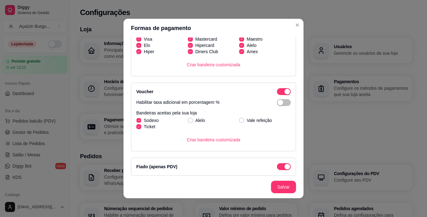
click at [134, 118] on label "Sodexo" at bounding box center [147, 120] width 27 height 11
click at [136, 122] on input "Sodexo" at bounding box center [138, 124] width 4 height 4
click at [134, 118] on label "Sodexo" at bounding box center [147, 120] width 27 height 11
click at [136, 122] on input "Sodexo" at bounding box center [138, 124] width 4 height 4
checkbox input "true"
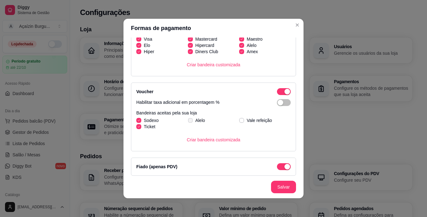
click at [188, 119] on span at bounding box center [190, 120] width 5 height 5
click at [188, 122] on input "Alelo" at bounding box center [190, 124] width 4 height 4
checkbox input "true"
click at [240, 120] on span at bounding box center [242, 120] width 5 height 5
click at [239, 122] on input "Vale refeição" at bounding box center [241, 124] width 4 height 4
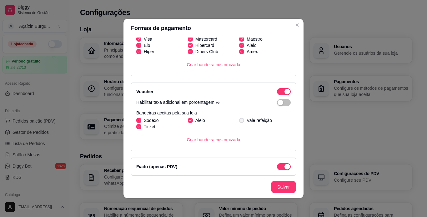
checkbox input "true"
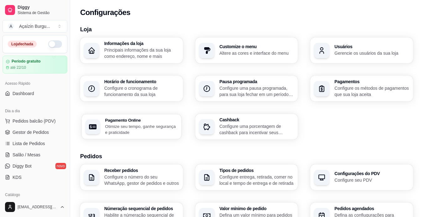
click at [142, 135] on p "Otimize seu tempo, ganhe segurança e praticidade" at bounding box center [141, 129] width 72 height 12
select select "4.98"
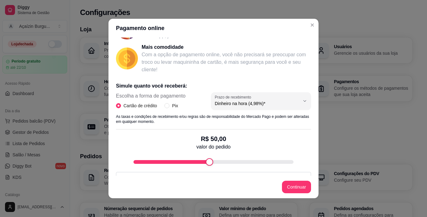
scroll to position [0, 0]
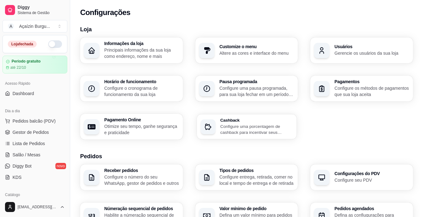
click at [242, 132] on p "Configure uma porcentagem de cashback para incentivar seus clientes a comprarem…" at bounding box center [256, 129] width 73 height 12
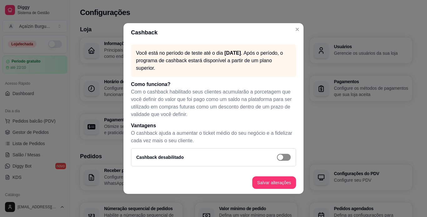
click at [279, 158] on div "button" at bounding box center [281, 158] width 6 height 6
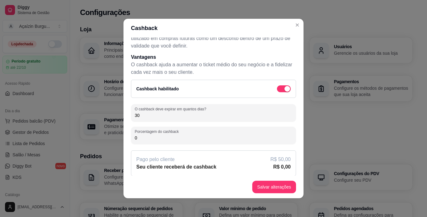
scroll to position [67, 0]
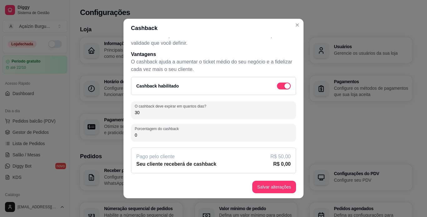
click at [211, 138] on input "0" at bounding box center [214, 135] width 158 height 6
type input "0"
type input "5"
type input "3"
type input "2"
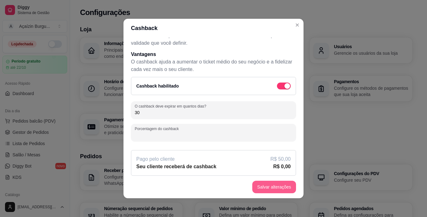
type input "2"
type input "3"
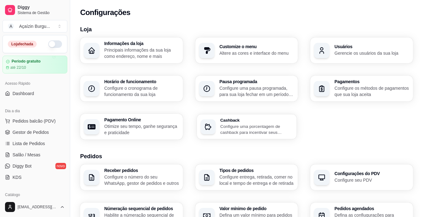
click at [257, 117] on div "Cashback Configure uma porcentagem de cashback para incentivar seus clientes a …" at bounding box center [247, 126] width 100 height 25
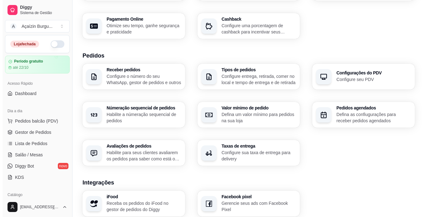
scroll to position [104, 0]
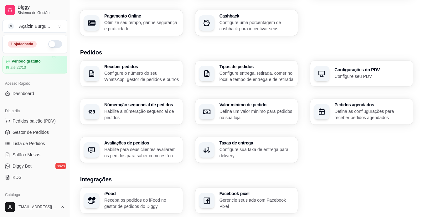
click at [151, 74] on p "Configure o número do seu WhatsApp, gestor de pedidos e outros" at bounding box center [141, 76] width 75 height 13
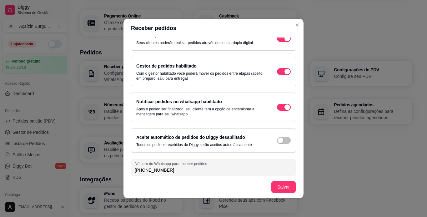
scroll to position [17, 0]
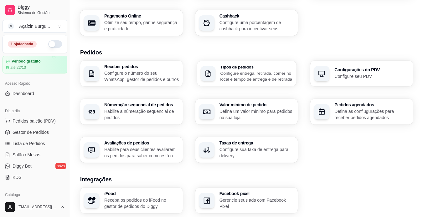
click at [252, 79] on p "Configure entrega, retirada, comer no local e tempo de entrega e de retirada" at bounding box center [256, 76] width 73 height 12
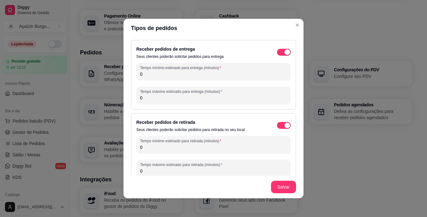
click at [254, 74] on input "0" at bounding box center [213, 74] width 147 height 6
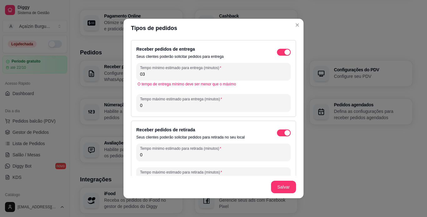
type input "0"
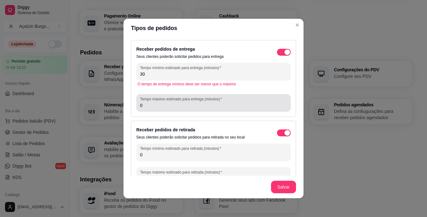
type input "30"
click at [212, 106] on input "0" at bounding box center [213, 105] width 147 height 6
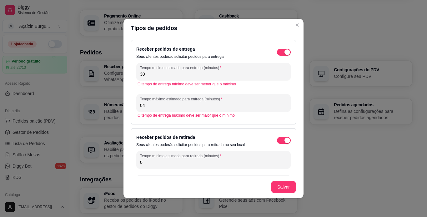
type input "0"
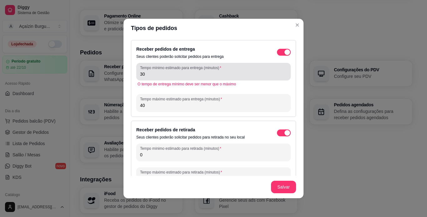
type input "40"
click at [174, 69] on label "Tempo mínimo estimado para entrega (minutos)" at bounding box center [181, 67] width 83 height 5
click at [174, 71] on input "30" at bounding box center [213, 74] width 147 height 6
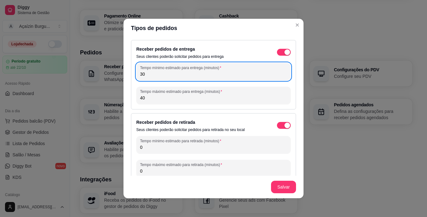
type input "30"
click at [238, 115] on div "Receber pedidos de retirada Seus clientes poderão solicitar pedidos para retira…" at bounding box center [213, 147] width 165 height 69
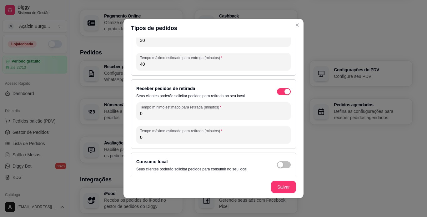
scroll to position [38, 0]
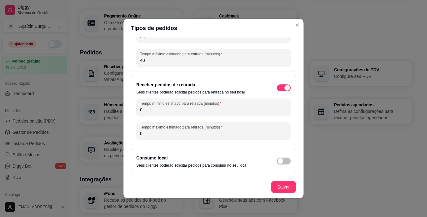
click at [185, 109] on input "0" at bounding box center [213, 110] width 147 height 6
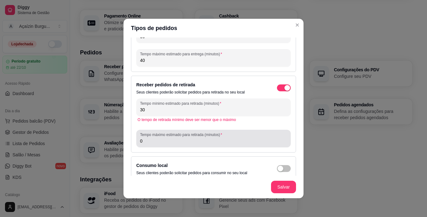
type input "30"
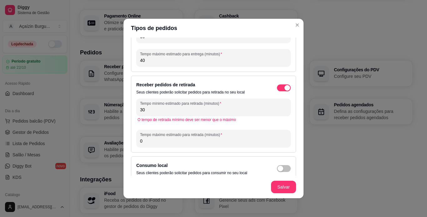
click at [179, 143] on input "0" at bounding box center [213, 141] width 147 height 6
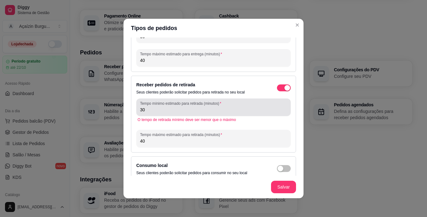
type input "40"
click at [186, 106] on label "Tempo mínimo estimado para retirada (minutos)" at bounding box center [181, 103] width 83 height 5
click at [186, 107] on input "30" at bounding box center [213, 110] width 147 height 6
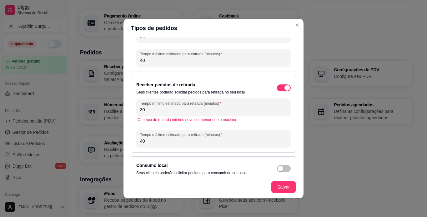
click at [180, 148] on div "Receber pedidos de retirada Seus clientes poderão solicitar pedidos para retira…" at bounding box center [213, 114] width 165 height 77
click at [198, 112] on input "30" at bounding box center [213, 110] width 147 height 6
type input "30"
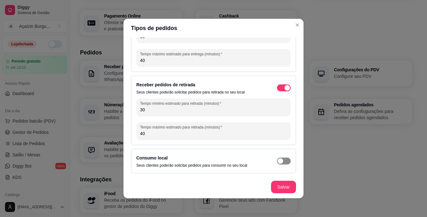
click at [278, 161] on div "button" at bounding box center [281, 161] width 6 height 6
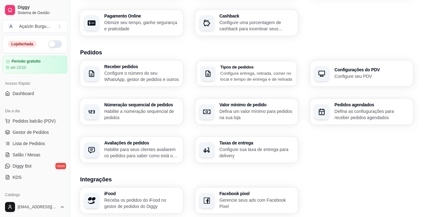
click at [256, 75] on p "Configure entrega, retirada, comer no local e tempo de entrega e de retirada" at bounding box center [256, 76] width 73 height 12
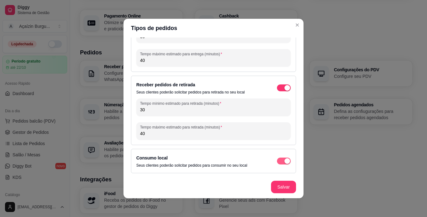
click at [285, 162] on div "button" at bounding box center [288, 161] width 6 height 6
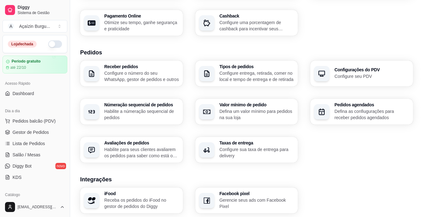
click at [344, 78] on p "Configure seu PDV" at bounding box center [371, 76] width 75 height 6
click at [135, 115] on p "Habilite a númeração sequencial de pedidos" at bounding box center [141, 114] width 72 height 12
click at [245, 116] on p "Defina um valor mínimo para pedidos na sua loja" at bounding box center [256, 114] width 75 height 13
click at [340, 107] on h3 "Pedidos agendados" at bounding box center [371, 105] width 72 height 4
click at [357, 117] on p "Defina as confiugurações para receber pedidos agendados" at bounding box center [371, 114] width 72 height 12
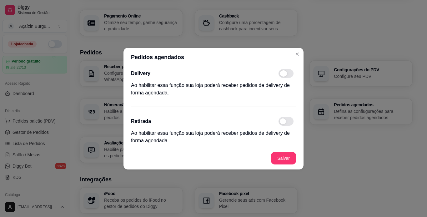
click at [284, 73] on span at bounding box center [284, 73] width 8 height 6
click at [283, 74] on input "checkbox" at bounding box center [280, 76] width 4 height 4
checkbox input "true"
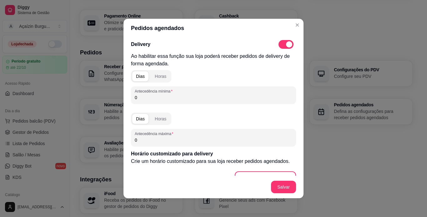
click at [147, 98] on input "0" at bounding box center [214, 97] width 158 height 6
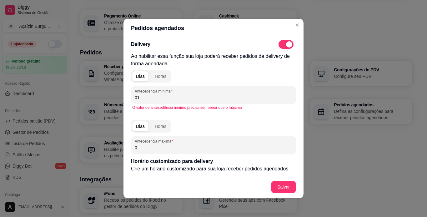
type input "0"
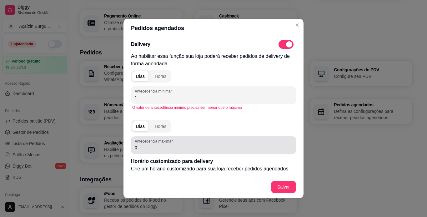
type input "1"
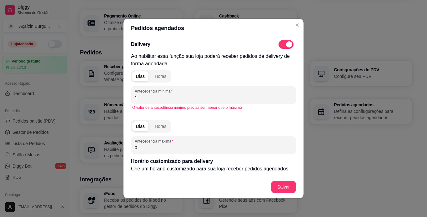
click at [141, 149] on input "0" at bounding box center [214, 148] width 158 height 6
type input "3"
click at [154, 73] on button "Horas" at bounding box center [160, 76] width 19 height 10
click at [140, 74] on div "Dias" at bounding box center [140, 76] width 9 height 6
click at [161, 127] on div "Horas" at bounding box center [161, 126] width 12 height 6
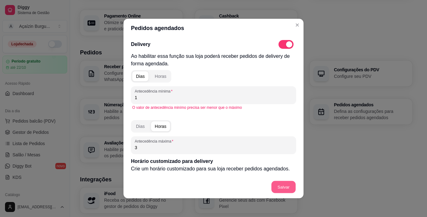
click at [285, 186] on button "Salvar" at bounding box center [284, 187] width 24 height 12
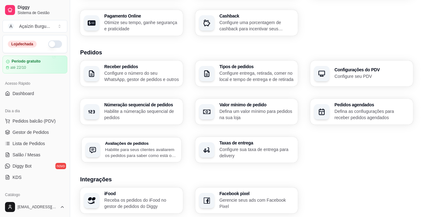
click at [118, 149] on p "Habilite para seus clientes avaliarem os pedidos para saber como está o feedbac…" at bounding box center [141, 152] width 72 height 12
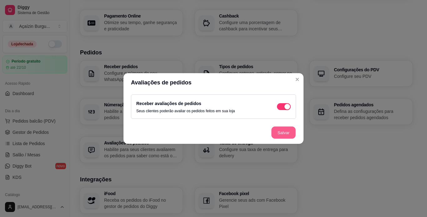
click at [280, 135] on button "Salvar" at bounding box center [284, 133] width 24 height 12
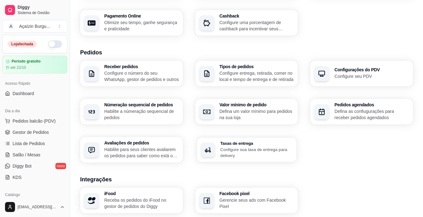
click at [249, 159] on div "Taxas de entrega Configure sua taxa de entrega para delivery" at bounding box center [247, 149] width 100 height 25
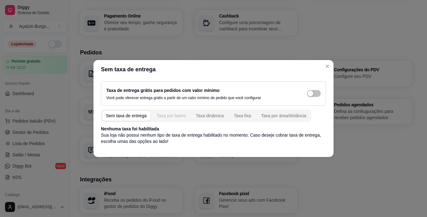
click at [166, 113] on div "Taxa por bairro" at bounding box center [171, 116] width 29 height 6
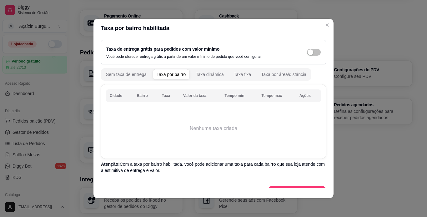
click at [138, 128] on td "Nenhuma taxa criada" at bounding box center [213, 129] width 215 height 50
click at [197, 123] on td "Nenhuma taxa criada" at bounding box center [213, 129] width 215 height 50
click at [113, 94] on th "Cidade" at bounding box center [119, 95] width 27 height 13
click at [119, 112] on td "Nenhuma taxa criada" at bounding box center [213, 129] width 215 height 50
click at [113, 97] on th "Cidade" at bounding box center [119, 95] width 27 height 13
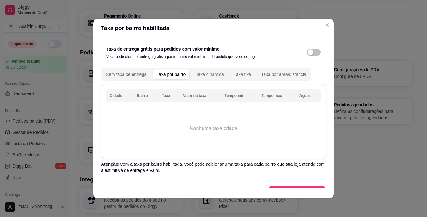
click at [113, 97] on th "Cidade" at bounding box center [119, 95] width 27 height 13
click at [162, 118] on td "Nenhuma taxa criada" at bounding box center [213, 129] width 215 height 50
click at [207, 114] on td "Nenhuma taxa criada" at bounding box center [213, 129] width 215 height 50
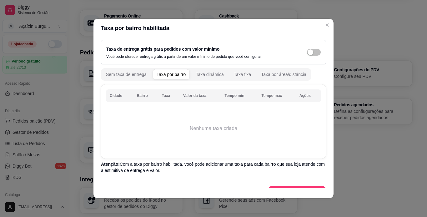
click at [125, 127] on td "Nenhuma taxa criada" at bounding box center [213, 129] width 215 height 50
click at [210, 74] on div "Taxa dinâmica" at bounding box center [210, 74] width 28 height 6
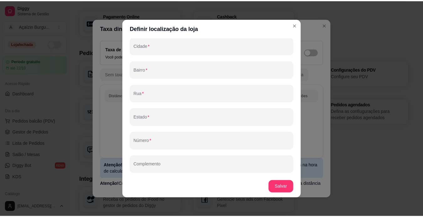
scroll to position [0, 0]
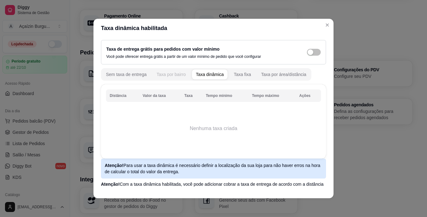
click at [174, 74] on div "Taxa por bairro" at bounding box center [171, 74] width 29 height 6
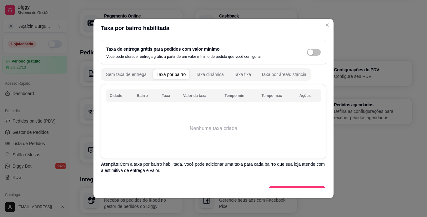
click at [135, 115] on td "Nenhuma taxa criada" at bounding box center [213, 129] width 215 height 50
drag, startPoint x: 138, startPoint y: 107, endPoint x: 139, endPoint y: 88, distance: 19.8
click at [139, 88] on div "Cidade Bairro Taxa Valor da taxa Tempo min Tempo max Ações Nenhuma taxa criada" at bounding box center [213, 121] width 225 height 74
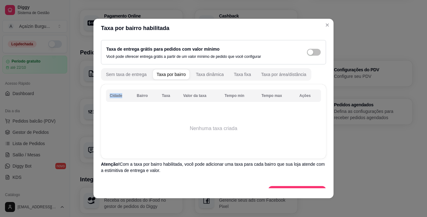
click at [139, 88] on div "Cidade Bairro Taxa Valor da taxa Tempo min Tempo max Ações Nenhuma taxa criada" at bounding box center [213, 121] width 225 height 74
click at [103, 92] on div "Cidade Bairro Taxa Valor da taxa Tempo min Tempo max Ações Nenhuma taxa criada" at bounding box center [213, 121] width 225 height 74
click at [113, 96] on th "Cidade" at bounding box center [119, 95] width 27 height 13
click at [194, 164] on div "Cidade Bairro Taxa Valor da taxa Tempo min Tempo max Ações Nenhuma taxa criada …" at bounding box center [213, 141] width 225 height 114
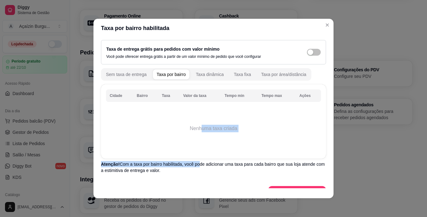
drag, startPoint x: 194, startPoint y: 164, endPoint x: 197, endPoint y: 129, distance: 34.6
click at [197, 129] on div "Cidade Bairro Taxa Valor da taxa Tempo min Tempo max Ações Nenhuma taxa criada …" at bounding box center [213, 141] width 225 height 114
click at [197, 129] on td "Nenhuma taxa criada" at bounding box center [213, 129] width 215 height 50
click at [174, 132] on td "Nenhuma taxa criada" at bounding box center [213, 129] width 215 height 50
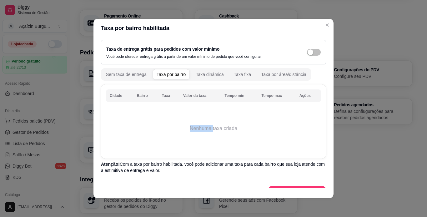
click at [174, 132] on td "Nenhuma taxa criada" at bounding box center [213, 129] width 215 height 50
click at [158, 115] on td "Nenhuma taxa criada" at bounding box center [213, 129] width 215 height 50
click at [119, 96] on th "Cidade" at bounding box center [119, 95] width 27 height 13
click at [203, 110] on td "Nenhuma taxa criada" at bounding box center [213, 129] width 215 height 50
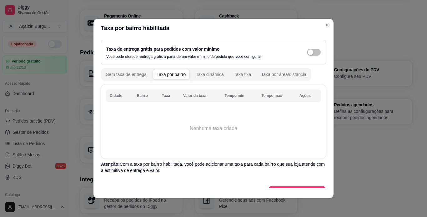
click at [201, 134] on td "Nenhuma taxa criada" at bounding box center [213, 129] width 215 height 50
click at [162, 98] on th "Taxa" at bounding box center [168, 95] width 21 height 13
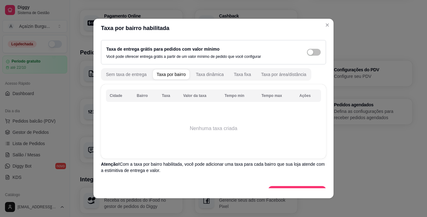
click at [162, 98] on th "Taxa" at bounding box center [168, 95] width 21 height 13
click at [115, 97] on th "Cidade" at bounding box center [119, 95] width 27 height 13
click at [140, 96] on th "Bairro" at bounding box center [145, 95] width 25 height 13
click at [165, 95] on th "Taxa" at bounding box center [168, 95] width 21 height 13
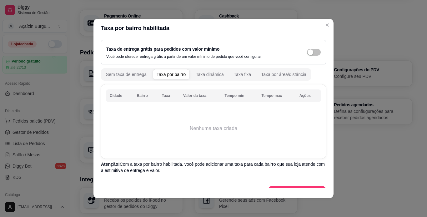
click at [192, 94] on tr "Cidade Bairro Taxa Valor da taxa Tempo min Tempo max Ações" at bounding box center [213, 95] width 215 height 13
click at [192, 94] on th "Valor da taxa" at bounding box center [201, 95] width 42 height 13
click at [236, 97] on th "Tempo min" at bounding box center [239, 95] width 37 height 13
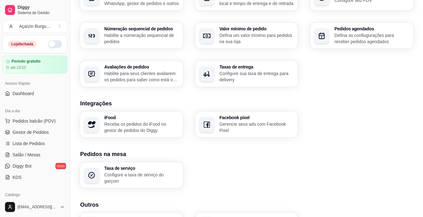
scroll to position [181, 0]
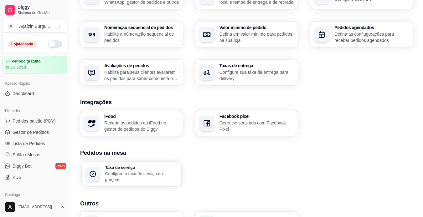
click at [144, 174] on p "Configure a taxa de serviço do garçom" at bounding box center [141, 177] width 72 height 12
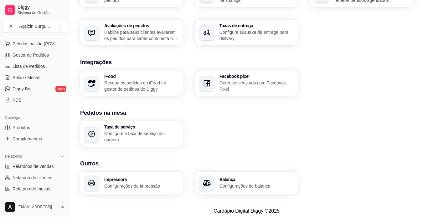
scroll to position [81, 0]
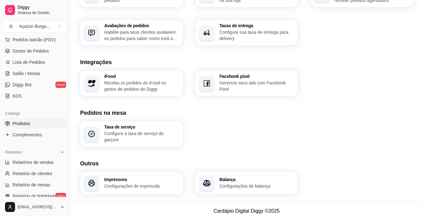
click at [19, 124] on span "Produtos" at bounding box center [22, 123] width 18 height 6
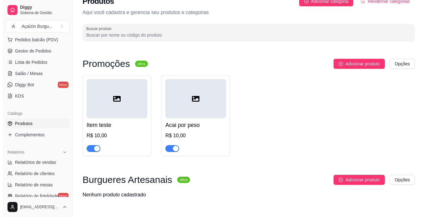
scroll to position [5, 0]
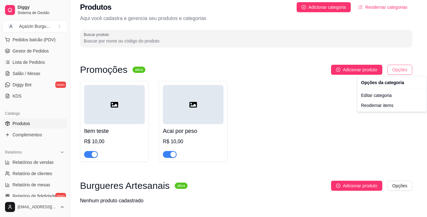
click at [404, 70] on html "Diggy Sistema de Gestão A Açaízin Burgu ... Loja fechada Período gratuito até 2…" at bounding box center [213, 103] width 427 height 217
click at [385, 96] on div "Editar categoria" at bounding box center [392, 95] width 67 height 10
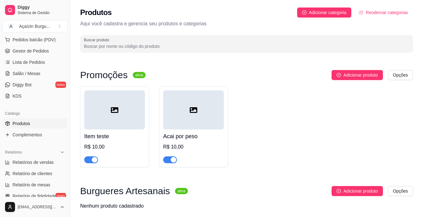
click at [96, 157] on div "button" at bounding box center [95, 160] width 6 height 6
click at [181, 142] on div "Acai por peso R$ 10,00" at bounding box center [193, 147] width 61 height 34
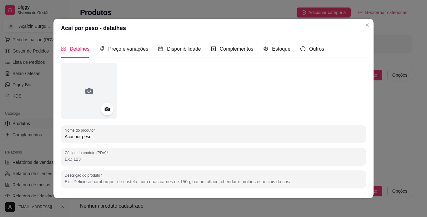
click at [71, 139] on input "Acai por peso" at bounding box center [214, 137] width 298 height 6
click at [104, 110] on icon at bounding box center [107, 109] width 7 height 7
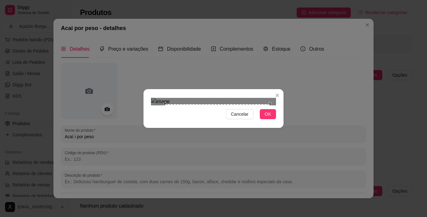
click at [165, 105] on div at bounding box center [213, 102] width 125 height 8
click at [174, 114] on div "Use the arrow keys to move the crop selection area" at bounding box center [223, 160] width 105 height 105
click at [252, 109] on div "Use the arrow keys to move the crop selection area" at bounding box center [203, 161] width 105 height 105
click at [171, 105] on div at bounding box center [213, 102] width 125 height 8
click at [197, 119] on div "Use the arrow keys to move the crop selection area" at bounding box center [210, 157] width 85 height 85
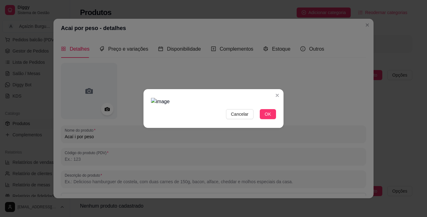
click at [169, 105] on img at bounding box center [213, 102] width 125 height 8
click at [181, 105] on img at bounding box center [213, 102] width 125 height 8
click at [268, 118] on span "OK" at bounding box center [268, 114] width 6 height 7
click at [267, 119] on button "OK" at bounding box center [268, 114] width 16 height 10
click at [268, 118] on span "OK" at bounding box center [268, 114] width 6 height 7
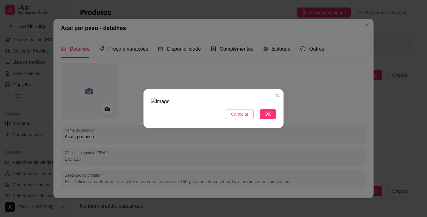
click at [242, 118] on span "Cancelar" at bounding box center [240, 114] width 18 height 7
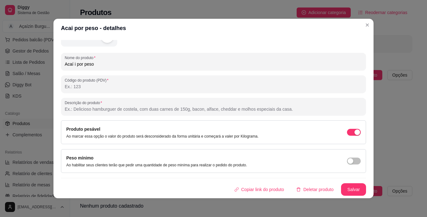
scroll to position [1, 0]
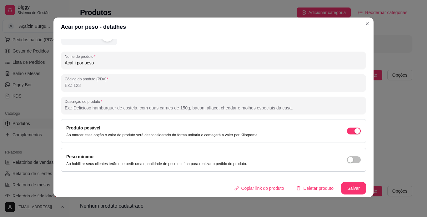
click at [73, 64] on input "Acaí i por peso" at bounding box center [214, 63] width 298 height 6
click at [118, 64] on input "Acaí por peso" at bounding box center [214, 63] width 298 height 6
type input "Acaí por peso"
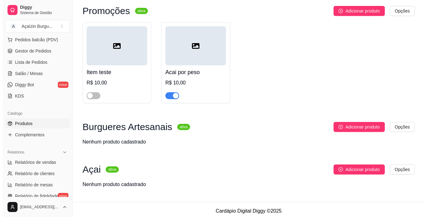
scroll to position [67, 0]
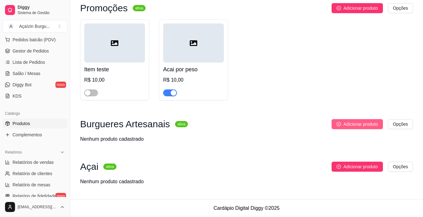
click at [345, 124] on span "Adicionar produto" at bounding box center [360, 124] width 34 height 7
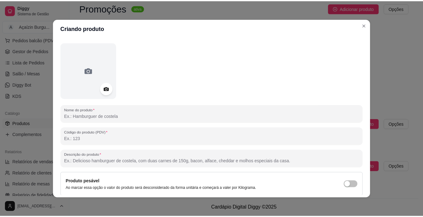
scroll to position [0, 0]
